Goal: Find specific page/section: Find specific page/section

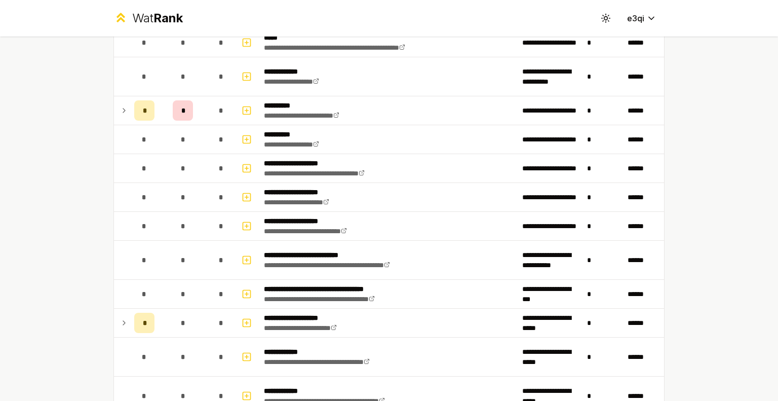
scroll to position [525, 0]
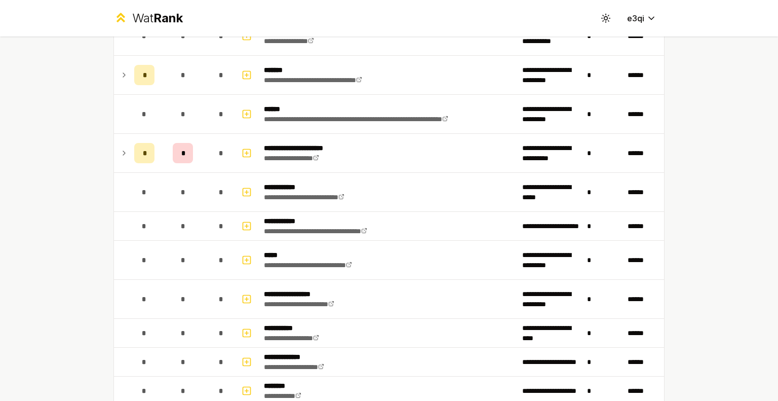
scroll to position [1605, 0]
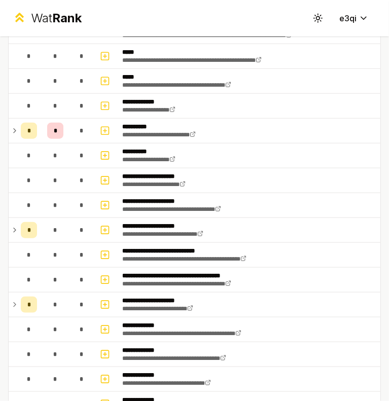
scroll to position [421, 0]
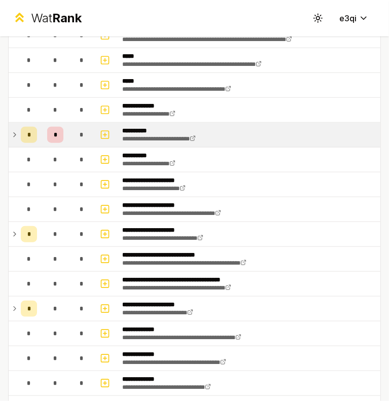
click at [32, 142] on td "*" at bounding box center [29, 135] width 24 height 24
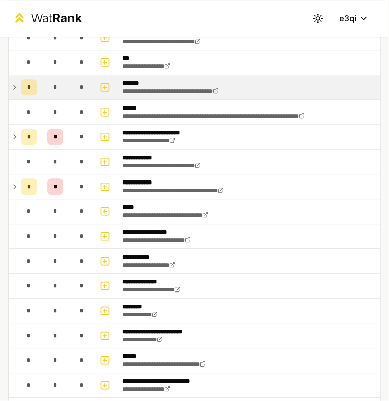
scroll to position [1279, 0]
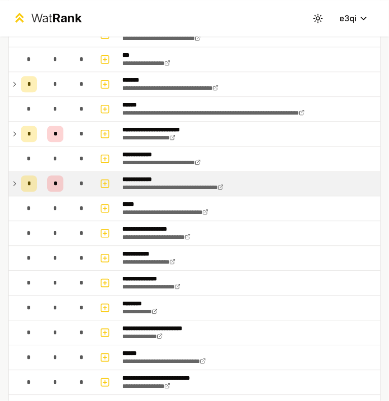
click at [15, 177] on icon at bounding box center [15, 183] width 8 height 12
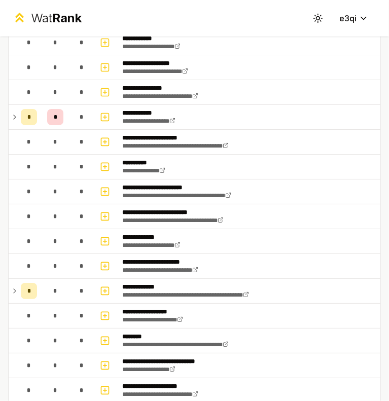
scroll to position [1887, 0]
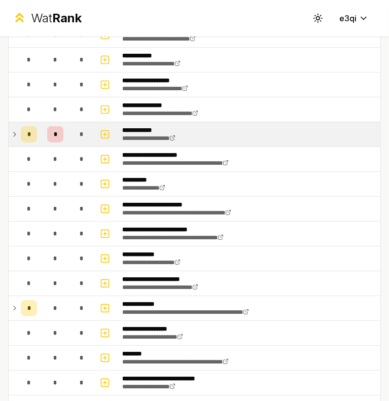
click at [11, 128] on icon at bounding box center [15, 134] width 8 height 12
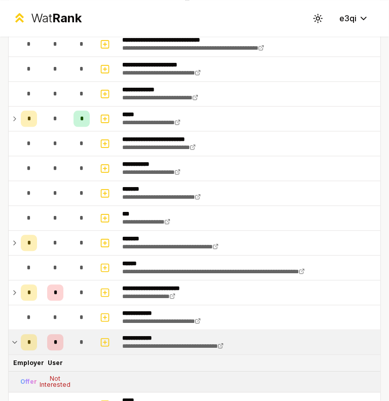
scroll to position [1121, 0]
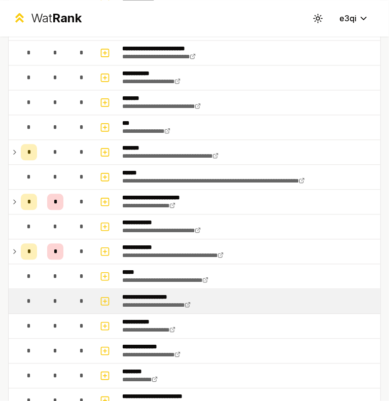
scroll to position [1172, 0]
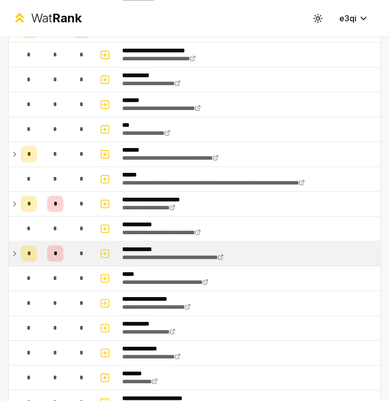
click at [16, 247] on icon at bounding box center [15, 253] width 8 height 12
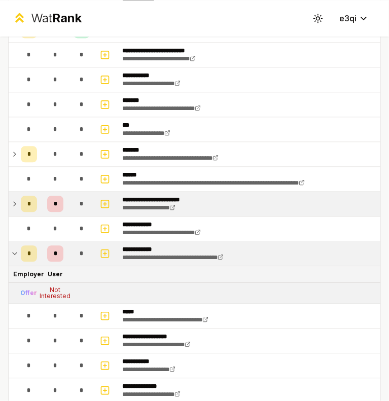
click at [17, 192] on td "*" at bounding box center [29, 204] width 24 height 24
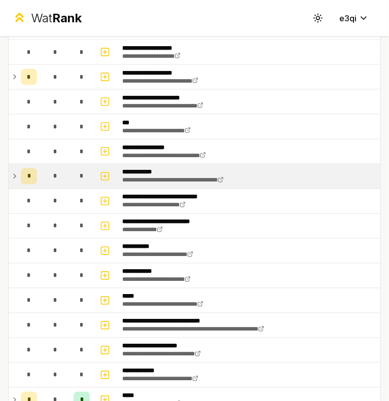
scroll to position [800, 0]
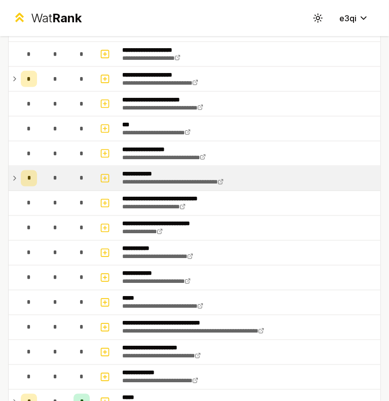
click at [57, 174] on span "*" at bounding box center [55, 178] width 4 height 8
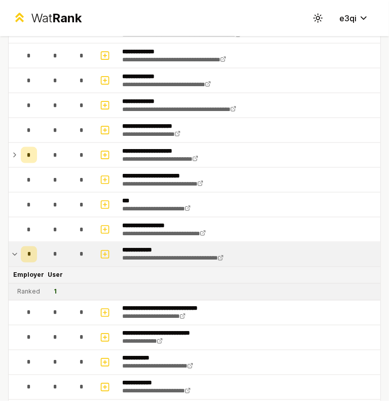
scroll to position [724, 0]
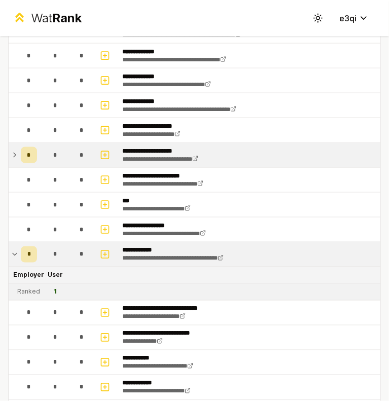
click at [51, 152] on div "*" at bounding box center [55, 155] width 16 height 16
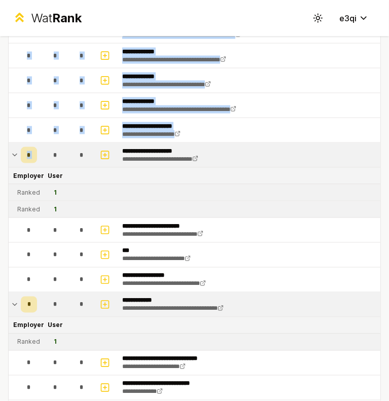
drag, startPoint x: 51, startPoint y: 152, endPoint x: -1, endPoint y: 197, distance: 68.6
click at [0, 197] on html "**********" at bounding box center [194, 200] width 389 height 401
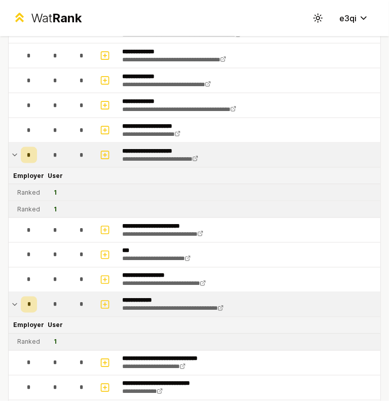
click at [36, 201] on td "Ranked" at bounding box center [29, 209] width 24 height 16
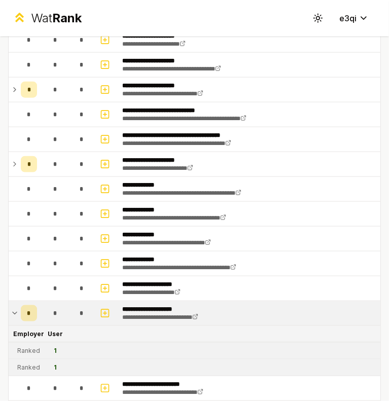
scroll to position [545, 0]
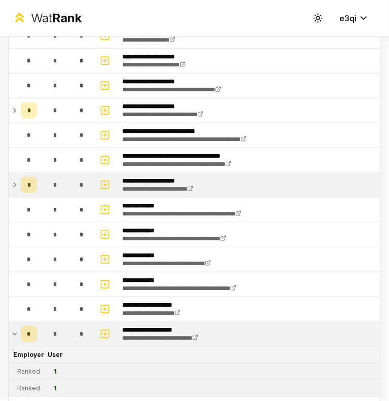
click at [36, 174] on td "*" at bounding box center [29, 185] width 24 height 24
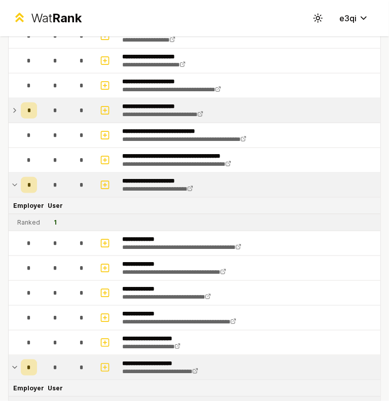
click at [50, 112] on div "*" at bounding box center [55, 110] width 16 height 16
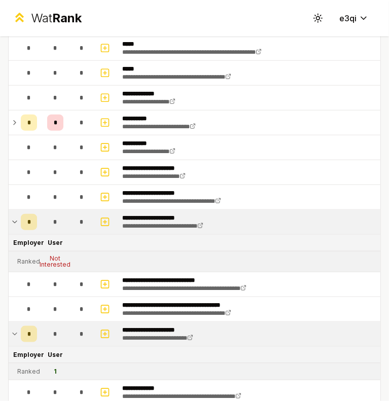
scroll to position [428, 0]
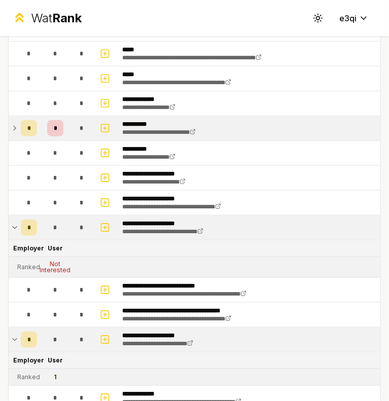
click at [63, 127] on td "*" at bounding box center [55, 128] width 28 height 24
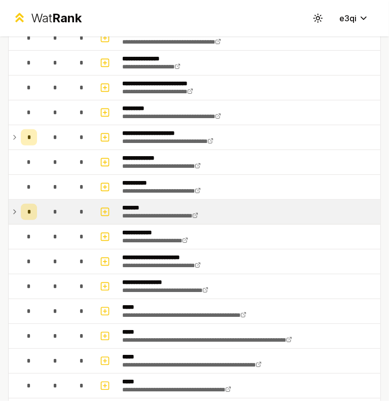
scroll to position [120, 0]
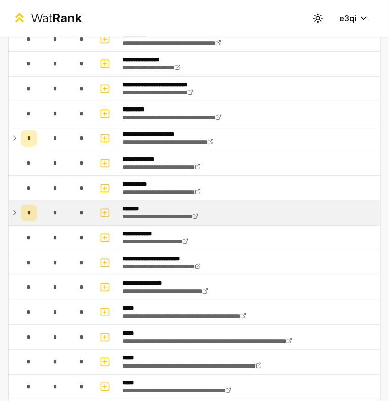
click at [41, 210] on td "*" at bounding box center [55, 213] width 28 height 24
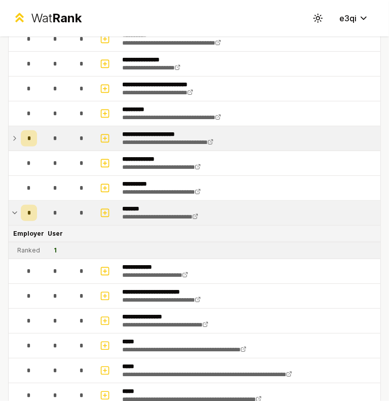
click at [60, 145] on div "*" at bounding box center [55, 138] width 16 height 16
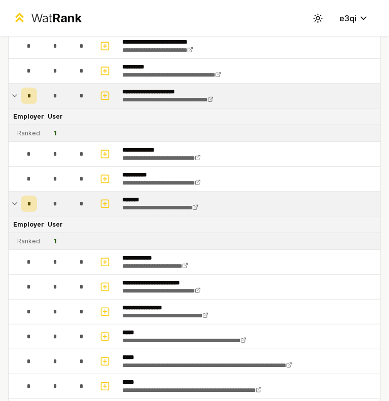
scroll to position [0, 0]
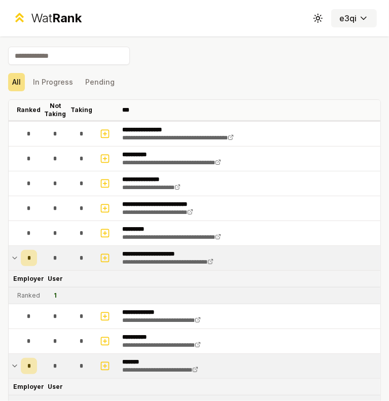
click at [343, 12] on html "**********" at bounding box center [194, 200] width 389 height 401
drag, startPoint x: 318, startPoint y: 21, endPoint x: 312, endPoint y: 18, distance: 7.3
click at [312, 18] on html "**********" at bounding box center [194, 200] width 389 height 401
click at [316, 18] on circle at bounding box center [317, 18] width 3 height 3
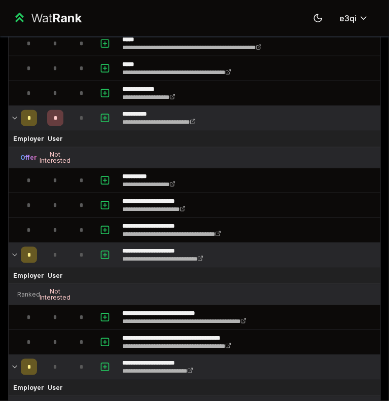
scroll to position [507, 0]
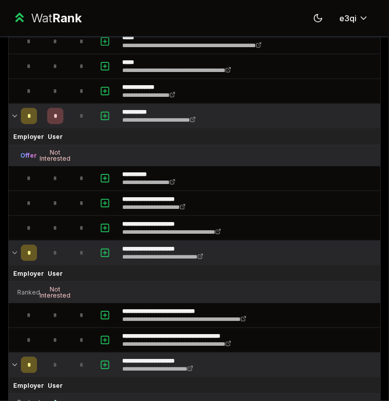
click at [26, 152] on div "Offer" at bounding box center [29, 156] width 17 height 8
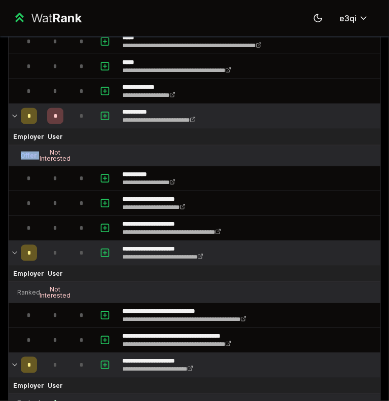
click at [26, 152] on div "Offer" at bounding box center [29, 156] width 17 height 8
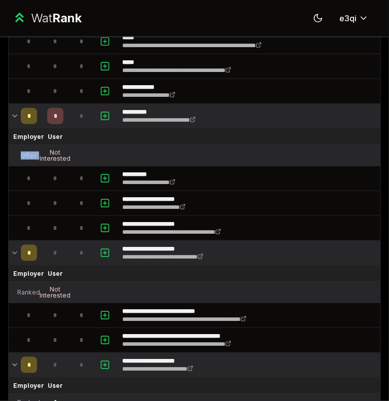
click at [26, 152] on div "Offer" at bounding box center [29, 156] width 17 height 8
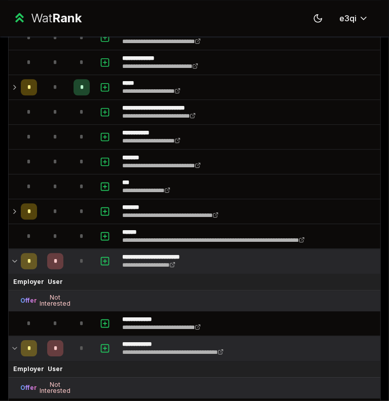
scroll to position [1374, 0]
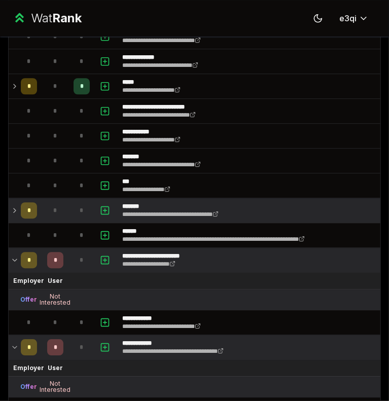
click at [24, 206] on div "*" at bounding box center [29, 210] width 16 height 16
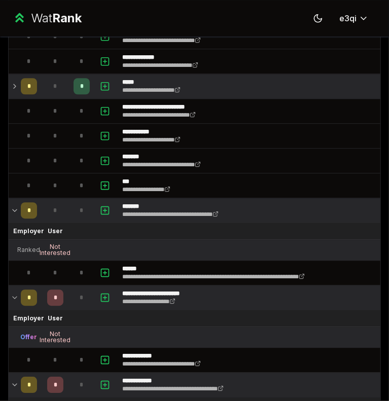
click at [24, 79] on div "*" at bounding box center [29, 86] width 16 height 16
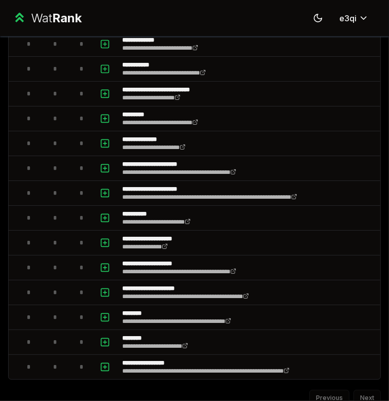
scroll to position [2641, 0]
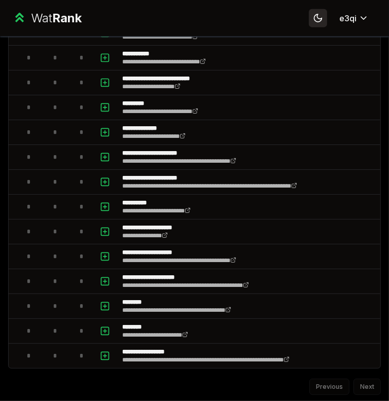
click at [314, 20] on icon at bounding box center [317, 18] width 7 height 7
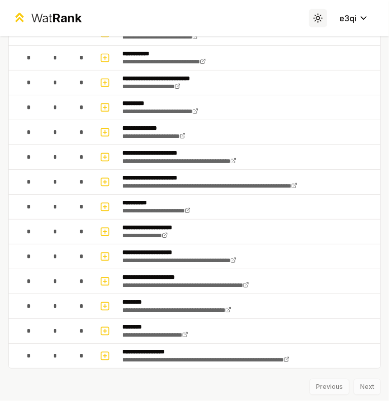
click at [315, 21] on icon at bounding box center [315, 21] width 1 height 1
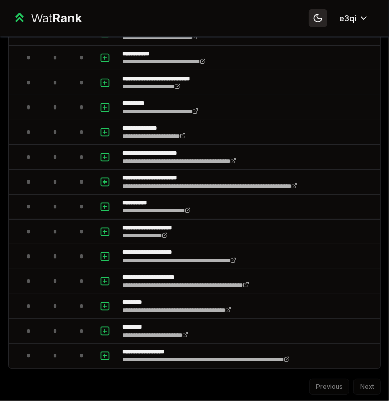
click at [314, 20] on icon at bounding box center [317, 18] width 7 height 7
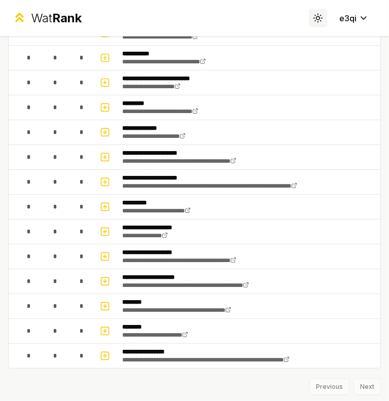
click at [315, 21] on icon at bounding box center [315, 21] width 1 height 1
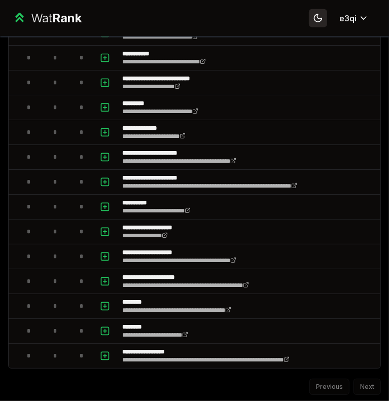
click at [314, 20] on icon at bounding box center [317, 18] width 7 height 7
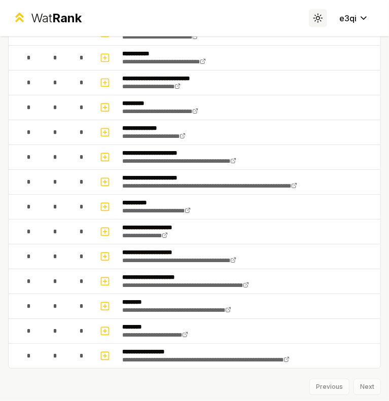
click at [315, 21] on icon at bounding box center [315, 21] width 1 height 1
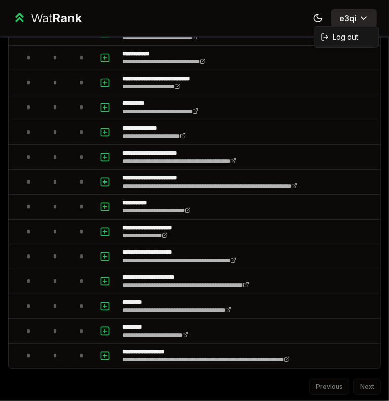
click at [347, 23] on html "**********" at bounding box center [194, 200] width 389 height 401
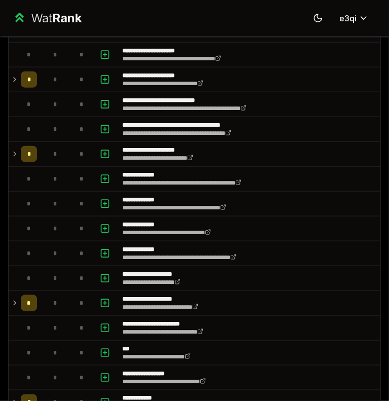
click at [134, 123] on p "**********" at bounding box center [185, 125] width 127 height 8
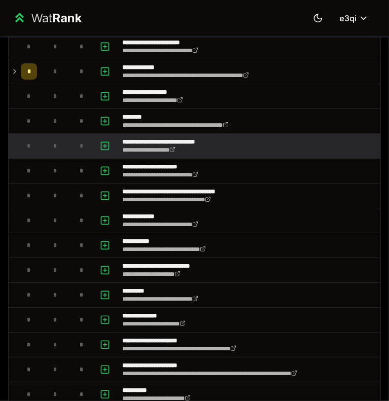
scroll to position [2045, 0]
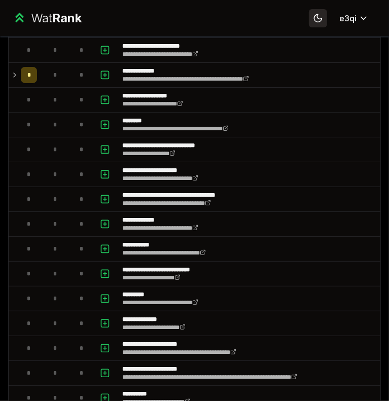
click at [313, 19] on icon at bounding box center [318, 18] width 10 height 10
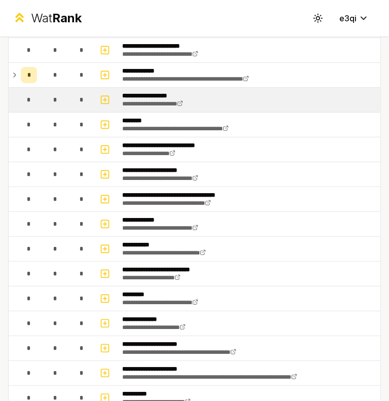
drag, startPoint x: 310, startPoint y: 19, endPoint x: 261, endPoint y: 99, distance: 93.4
click at [261, 99] on div "**********" at bounding box center [194, 200] width 389 height 401
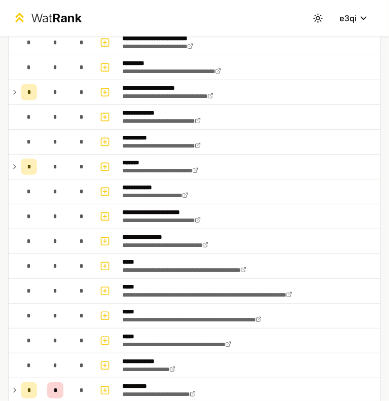
scroll to position [0, 0]
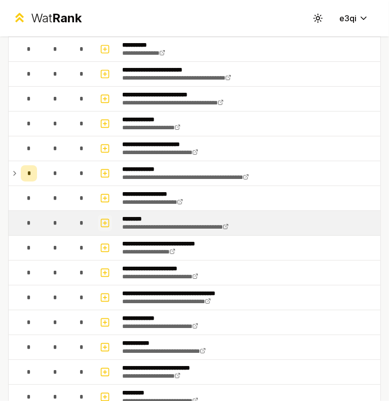
scroll to position [1945, 0]
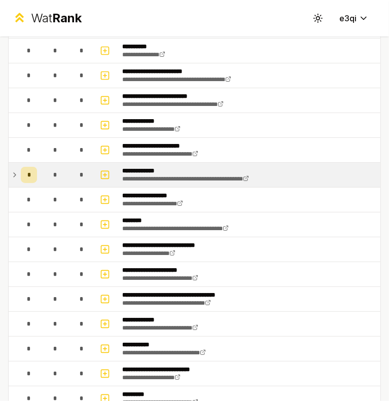
click at [56, 171] on span "*" at bounding box center [55, 175] width 4 height 8
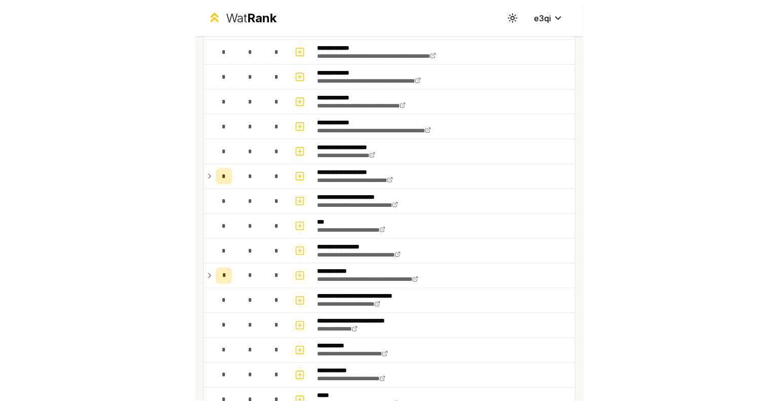
scroll to position [411, 0]
